Goal: Information Seeking & Learning: Learn about a topic

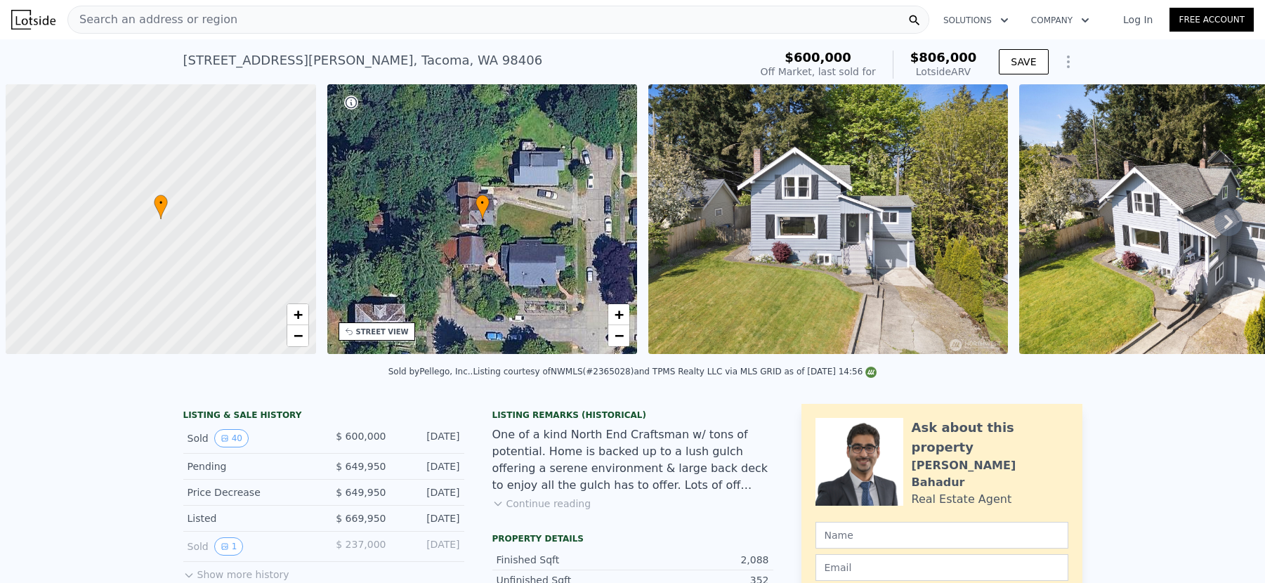
scroll to position [0, 6]
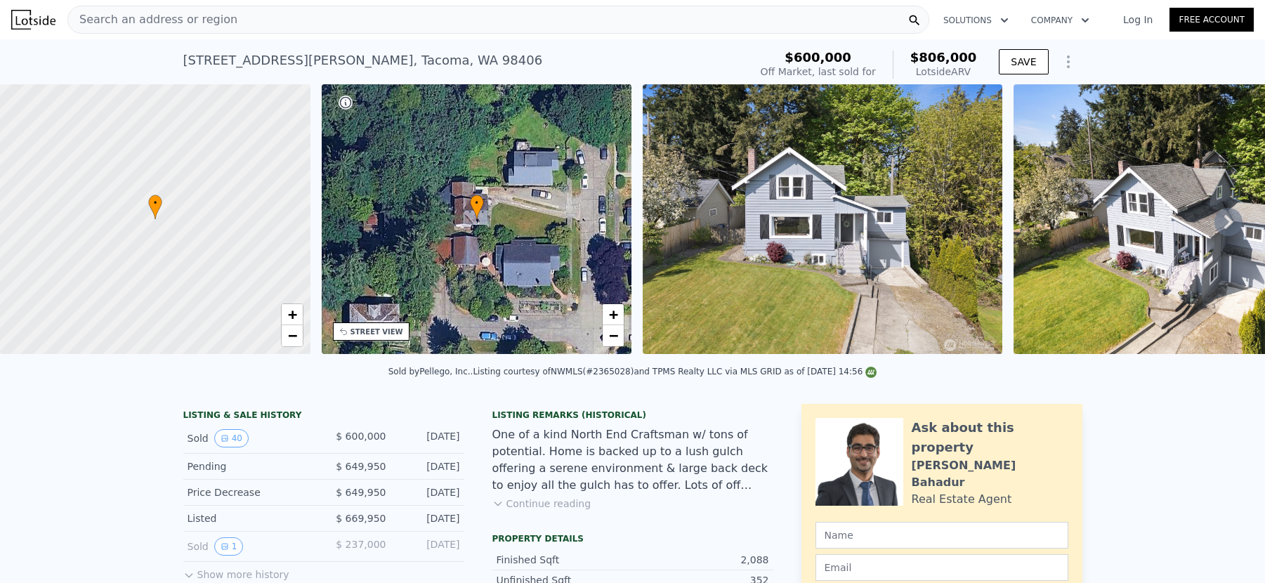
click at [196, 13] on span "Search an address or region" at bounding box center [152, 19] width 169 height 17
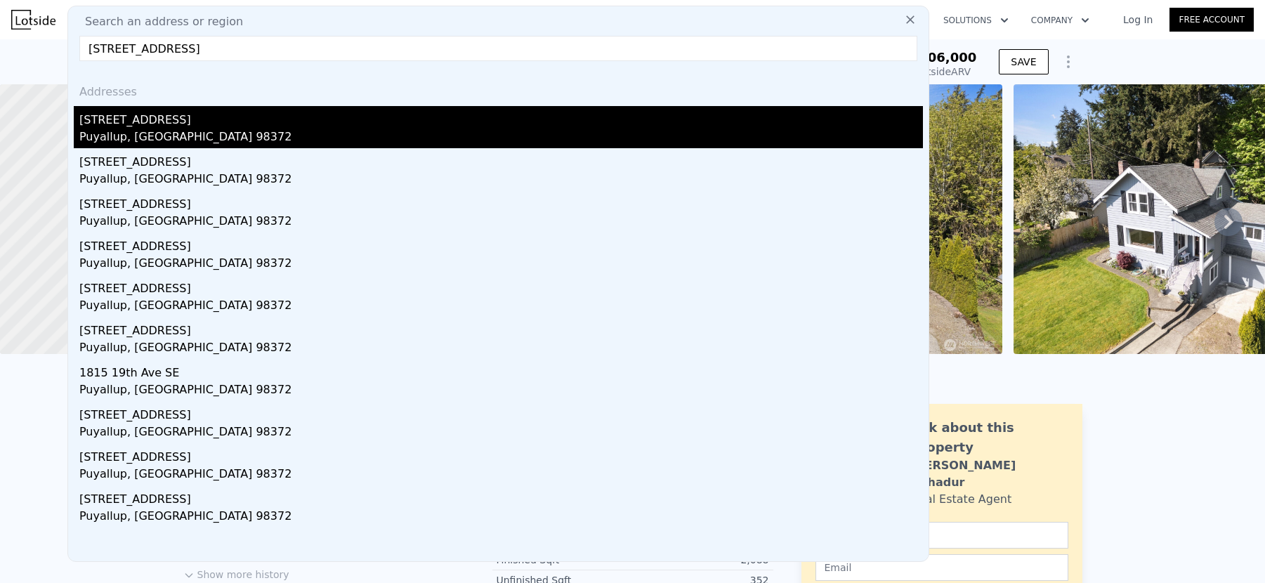
type input "[STREET_ADDRESS]"
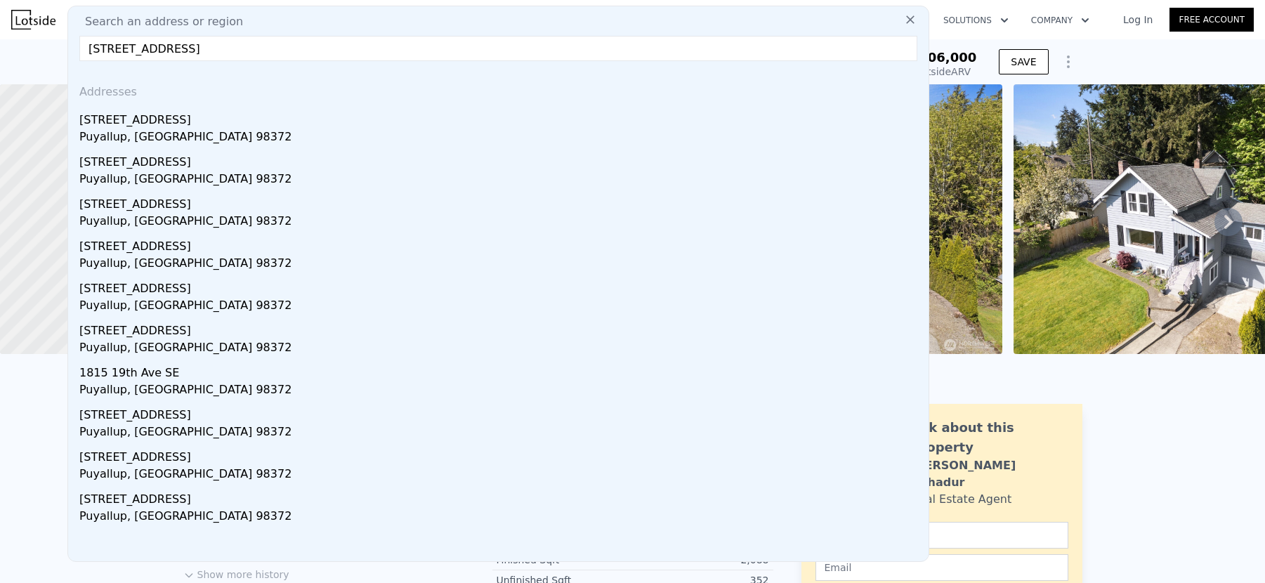
drag, startPoint x: 143, startPoint y: 128, endPoint x: 213, endPoint y: 125, distance: 70.3
click at [143, 128] on div "Puyallup, [GEOGRAPHIC_DATA] 98372" at bounding box center [500, 138] width 843 height 20
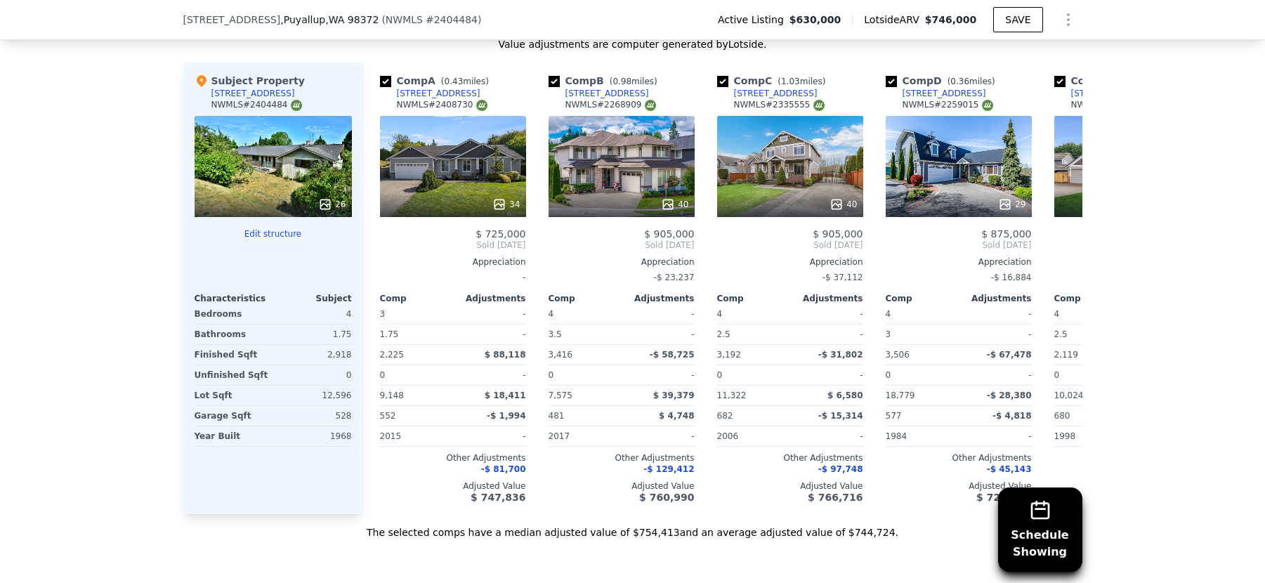
scroll to position [1399, 0]
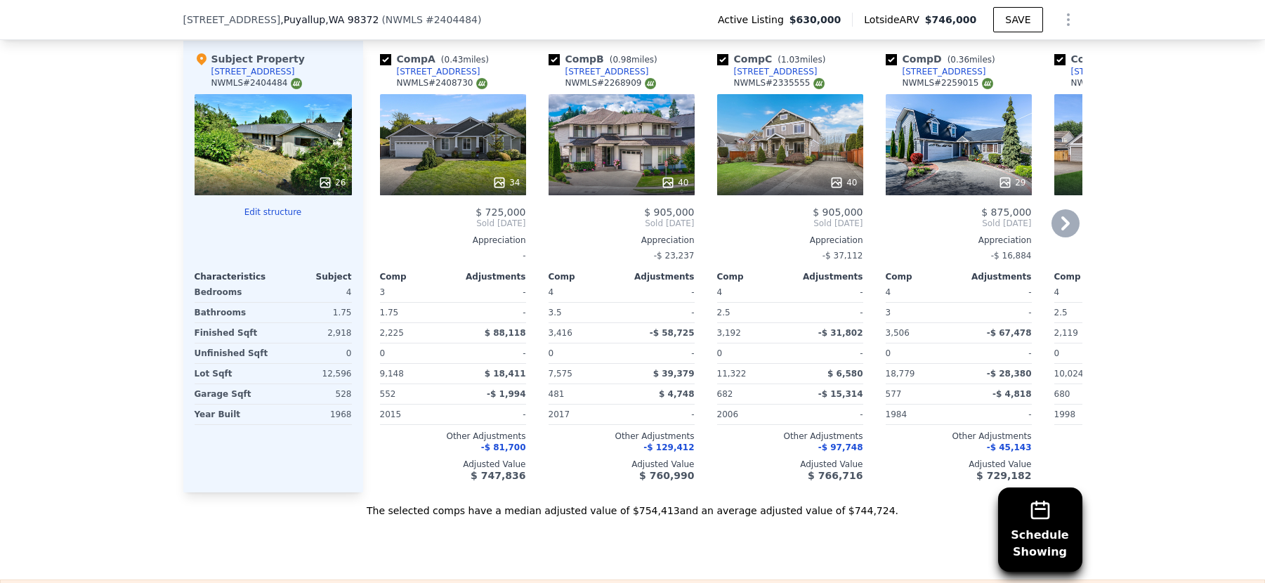
click at [380, 65] on input "checkbox" at bounding box center [385, 59] width 11 height 11
checkbox input "false"
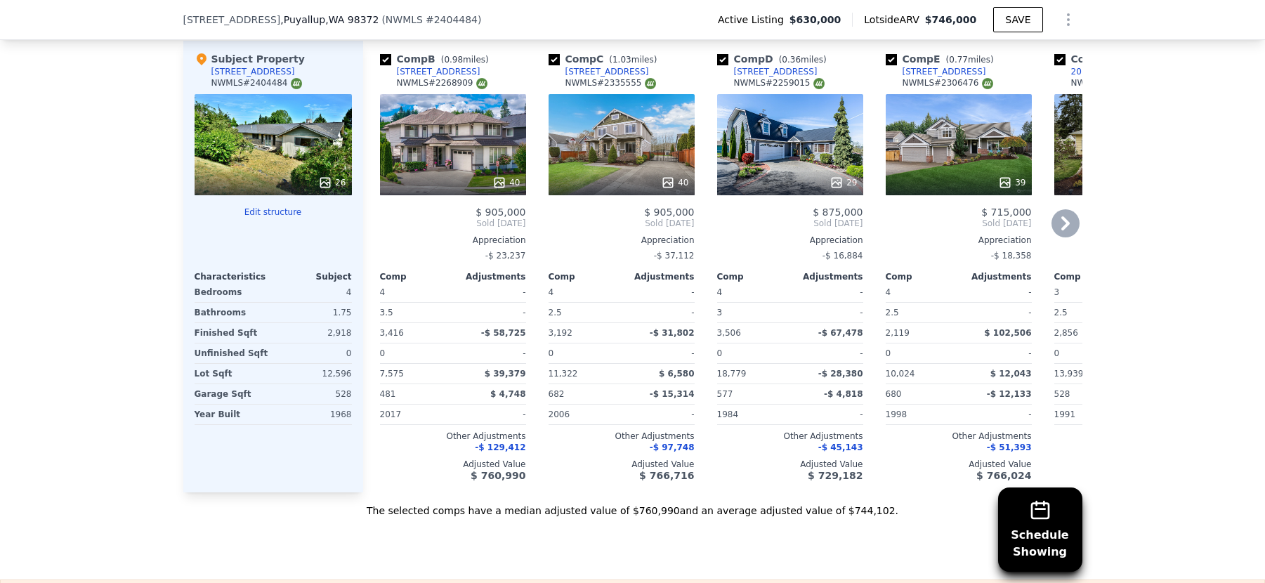
click at [383, 65] on input "checkbox" at bounding box center [385, 59] width 11 height 11
checkbox input "false"
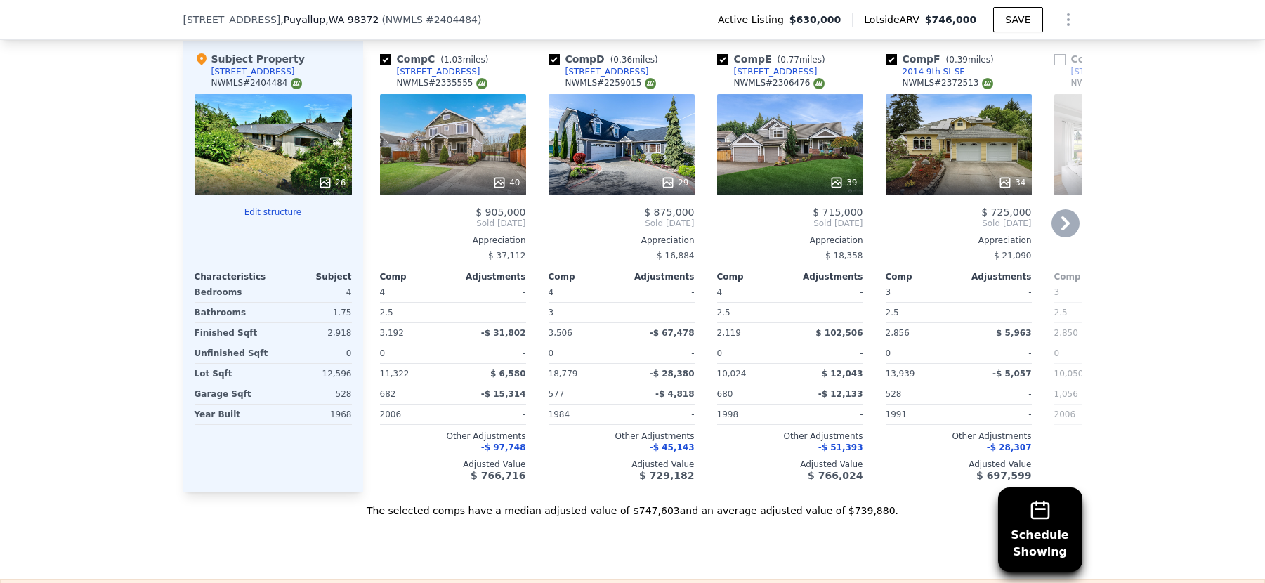
click at [383, 65] on input "checkbox" at bounding box center [385, 59] width 11 height 11
checkbox input "false"
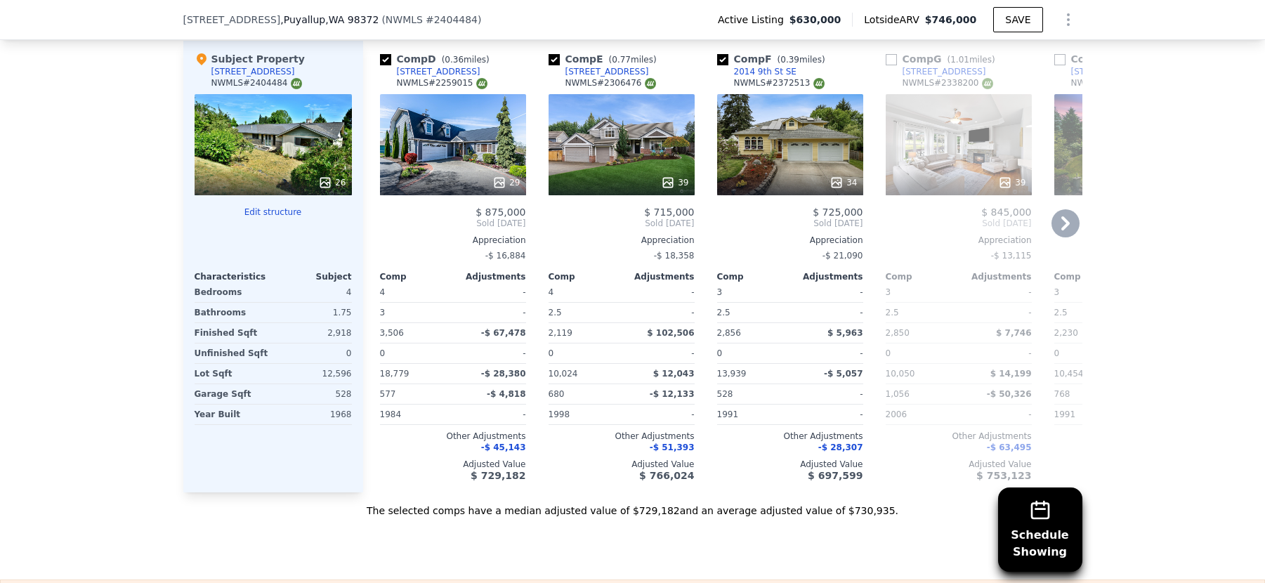
click at [383, 65] on input "checkbox" at bounding box center [385, 59] width 11 height 11
checkbox input "false"
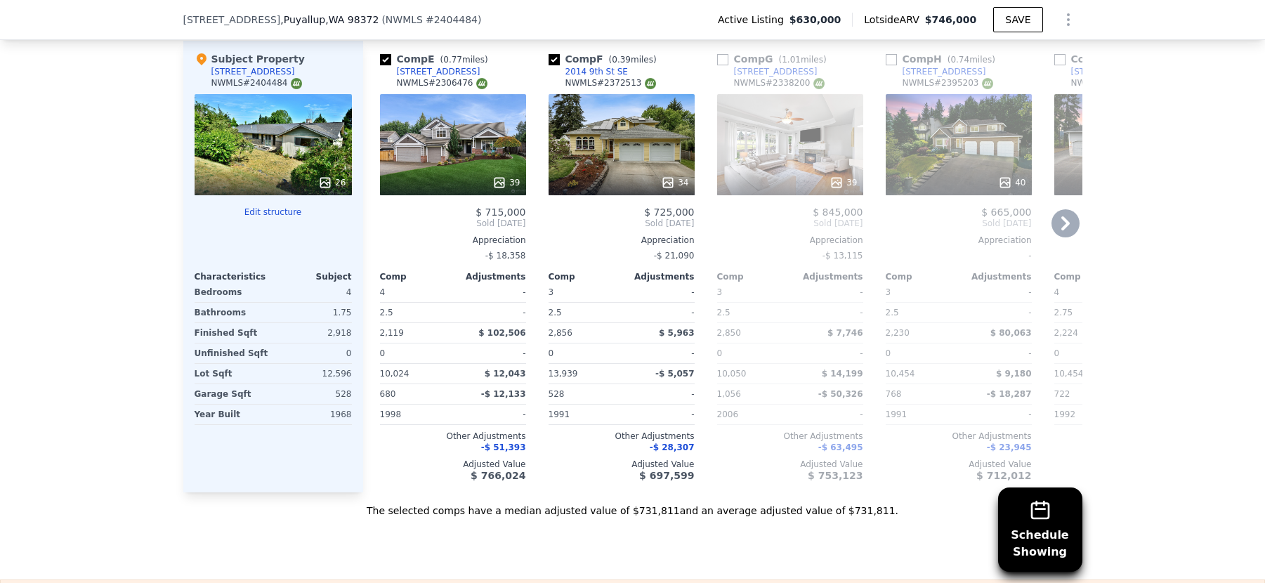
scroll to position [0, 0]
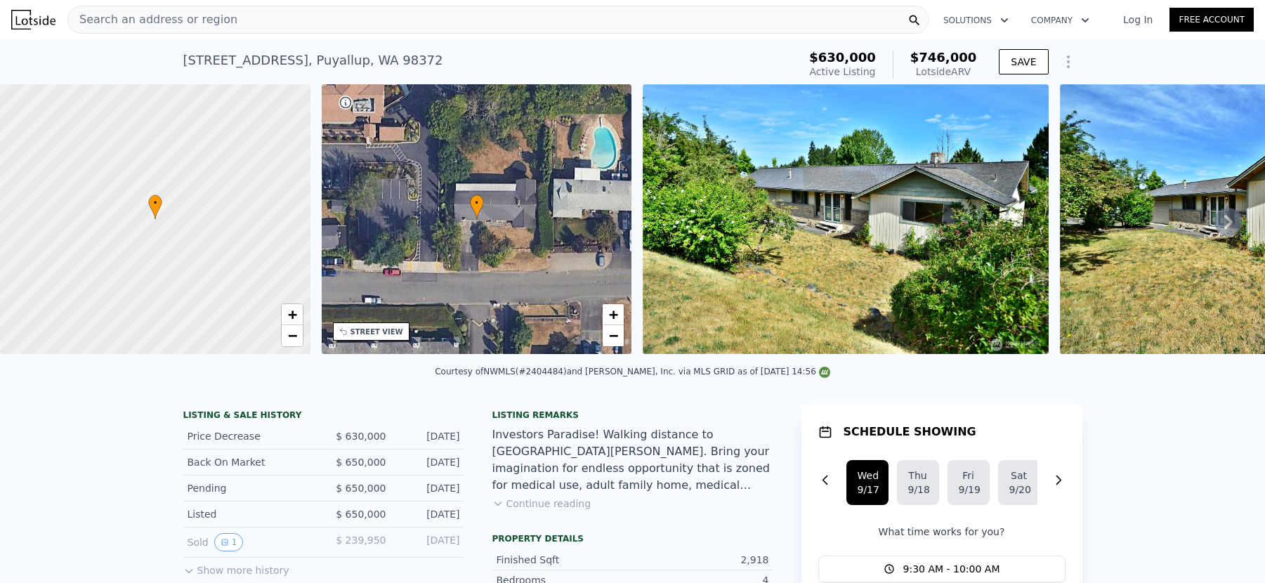
click at [338, 18] on div "Search an address or region" at bounding box center [498, 20] width 862 height 28
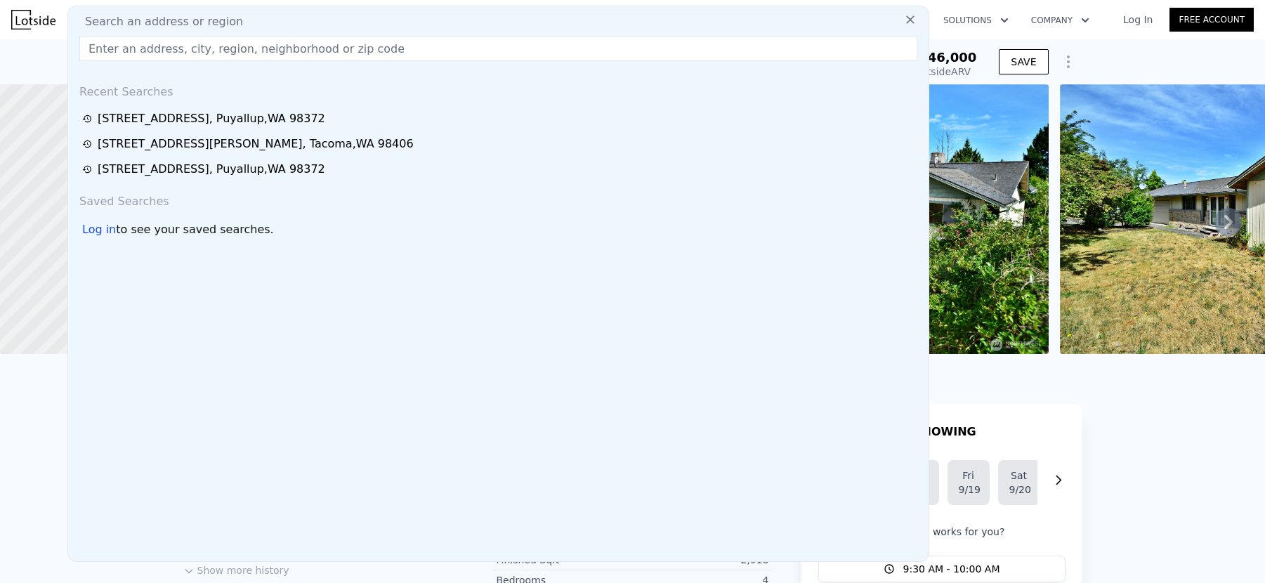
click at [282, 18] on div "Search an address or region" at bounding box center [498, 21] width 849 height 17
click at [272, 34] on div "Search an address or region Recent Searches [STREET_ADDRESS] [STREET_ADDRESS][P…" at bounding box center [498, 284] width 862 height 556
click at [269, 39] on input "text" at bounding box center [498, 48] width 838 height 25
paste input "[STREET_ADDRESS]"
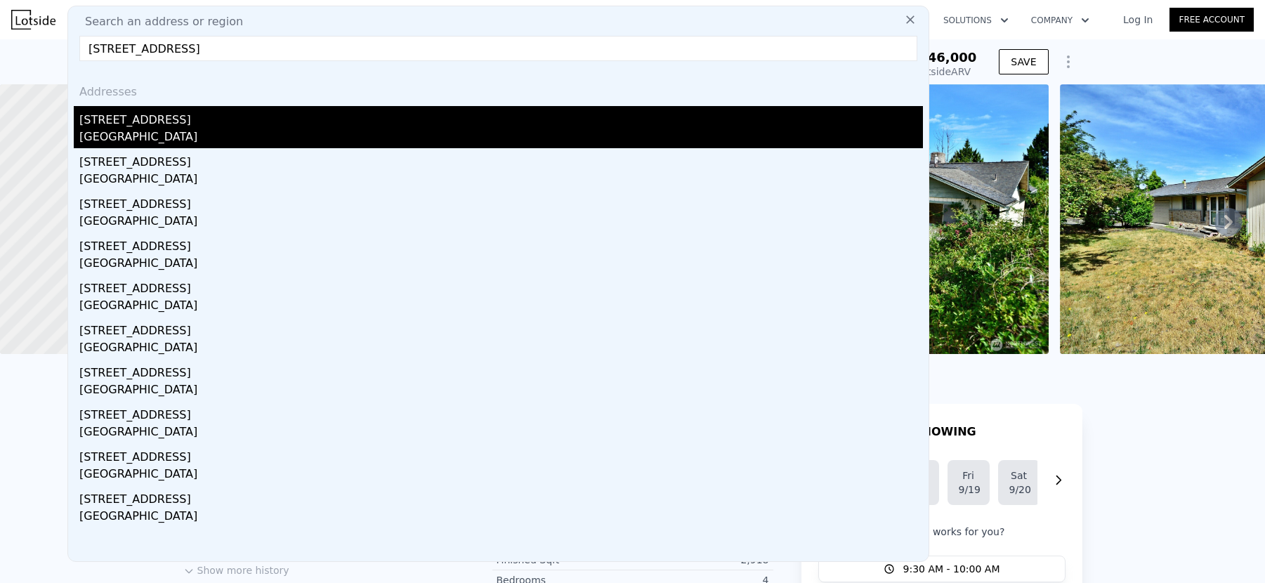
type input "[STREET_ADDRESS]"
click at [152, 125] on div "[STREET_ADDRESS]" at bounding box center [500, 117] width 843 height 22
